Goal: Navigation & Orientation: Find specific page/section

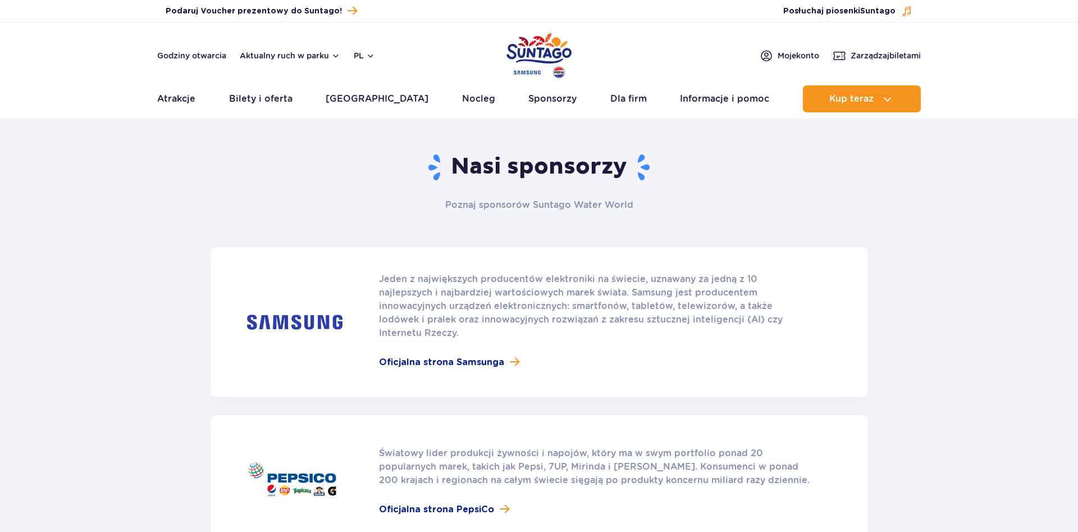
click at [518, 54] on img "Park of Poland" at bounding box center [538, 56] width 65 height 52
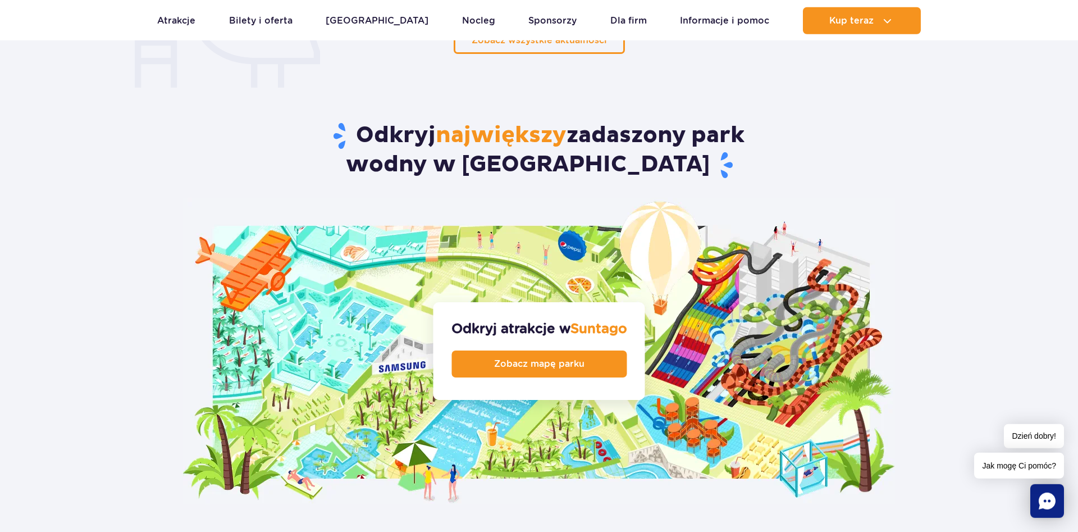
scroll to position [1031, 0]
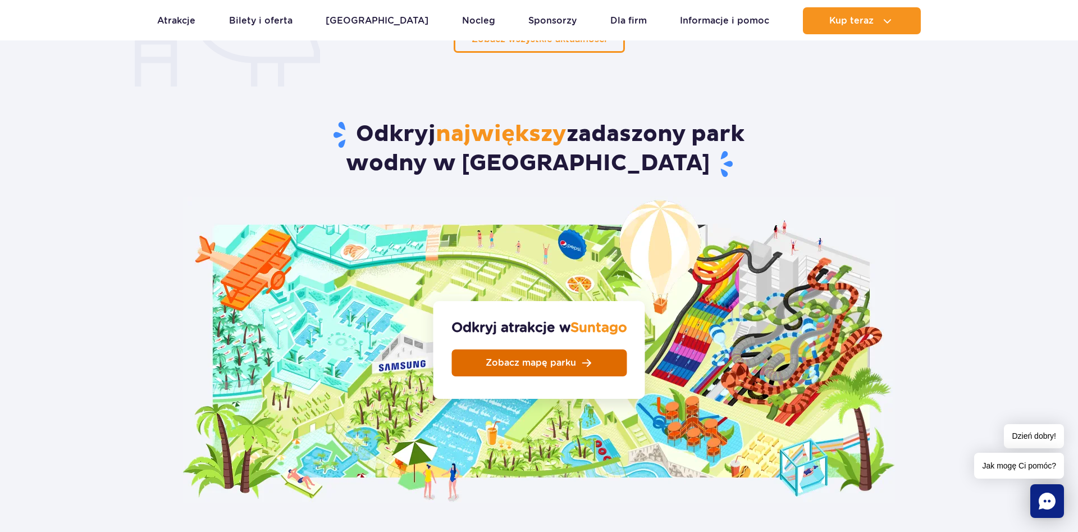
click at [574, 358] on span "Zobacz mapę parku" at bounding box center [531, 362] width 90 height 9
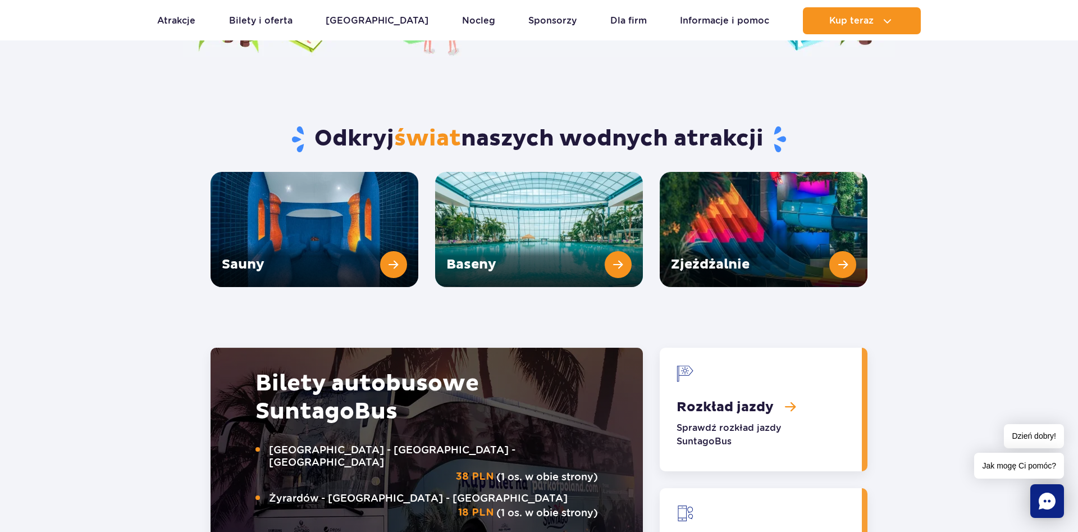
scroll to position [1546, 0]
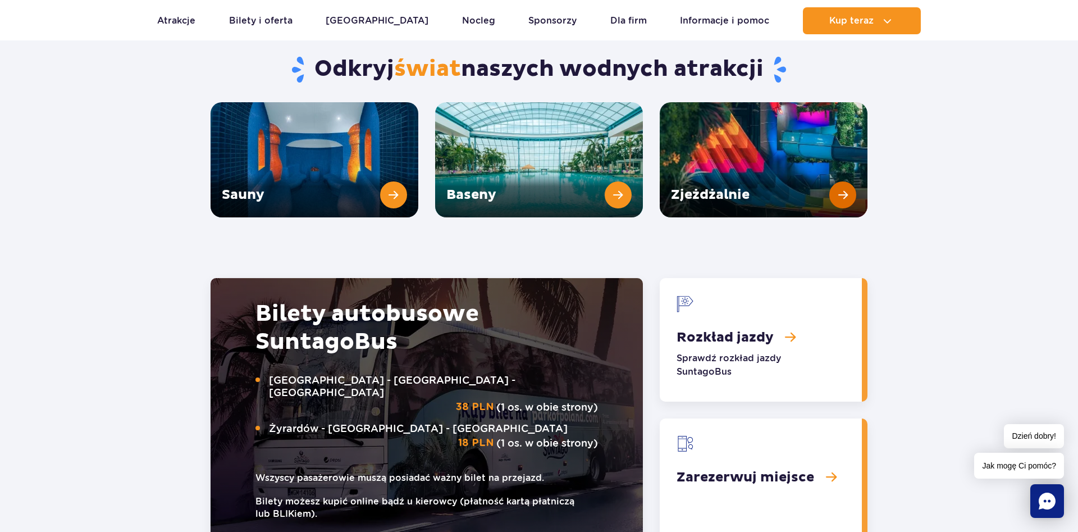
click at [849, 170] on link "Zjeżdżalnie" at bounding box center [764, 159] width 208 height 115
